Goal: Navigation & Orientation: Go to known website

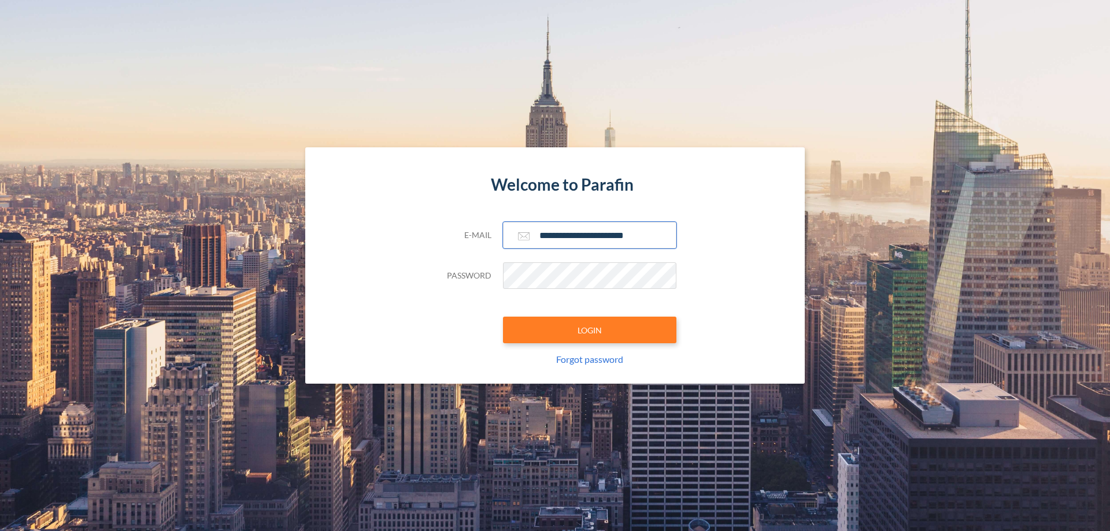
type input "**********"
click at [590, 330] on button "LOGIN" at bounding box center [589, 330] width 173 height 27
